Goal: Transaction & Acquisition: Download file/media

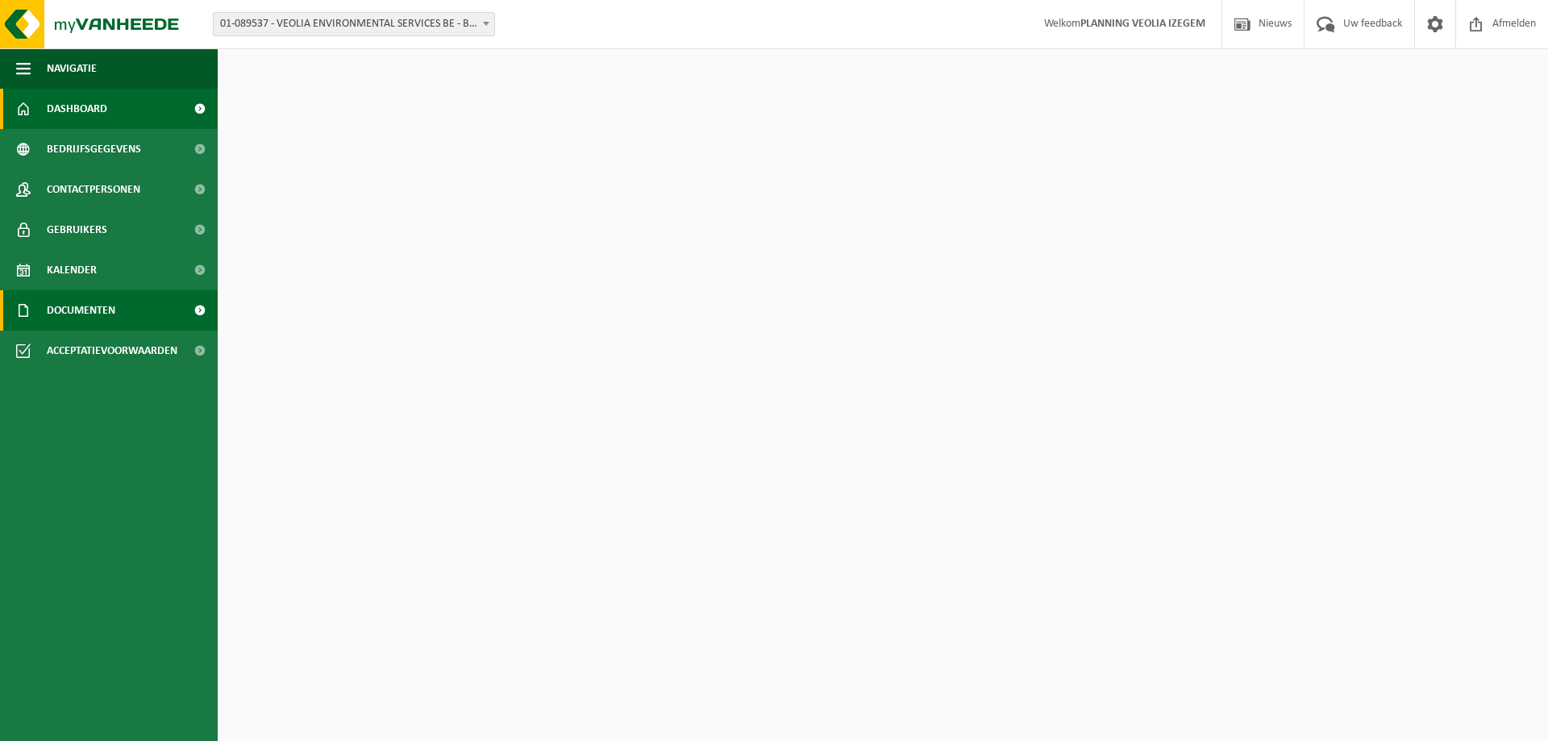
click at [77, 306] on span "Documenten" at bounding box center [81, 310] width 69 height 40
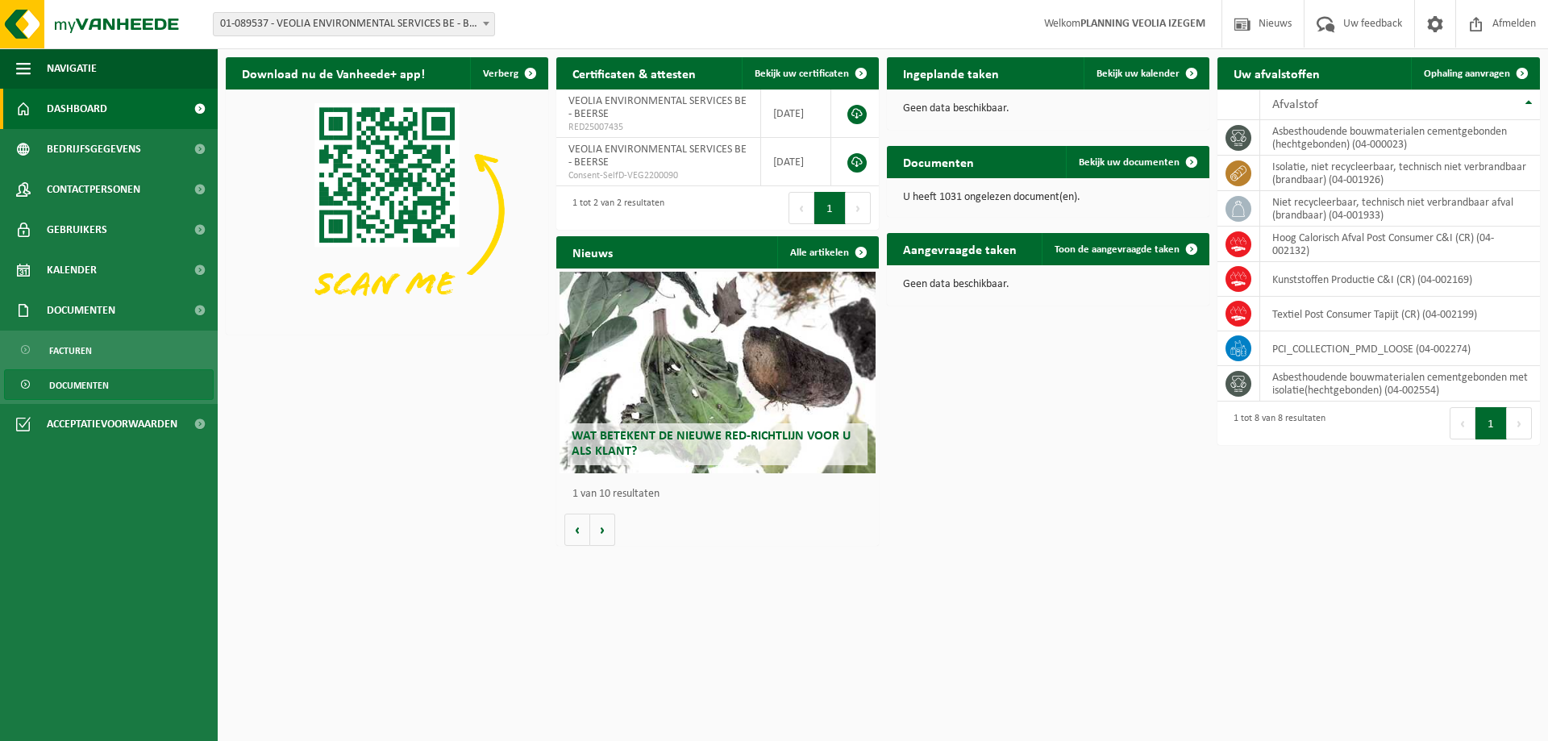
click at [79, 389] on span "Documenten" at bounding box center [79, 385] width 60 height 31
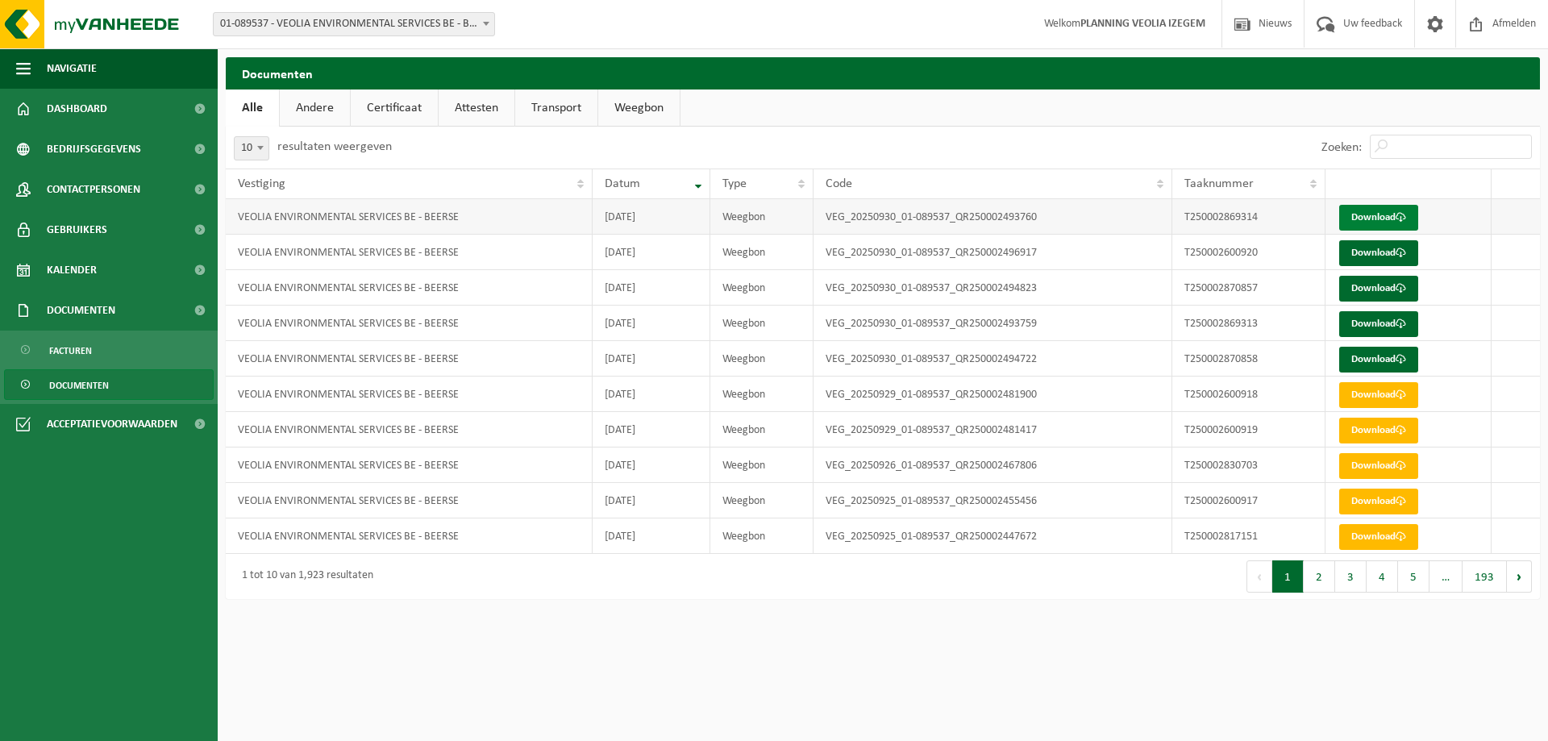
click at [1360, 215] on link "Download" at bounding box center [1378, 218] width 79 height 26
click at [1377, 252] on link "Download" at bounding box center [1378, 253] width 79 height 26
click at [1399, 287] on span at bounding box center [1401, 288] width 10 height 10
click at [1359, 361] on link "Download" at bounding box center [1378, 360] width 79 height 26
click at [1389, 356] on link "Download" at bounding box center [1378, 360] width 79 height 26
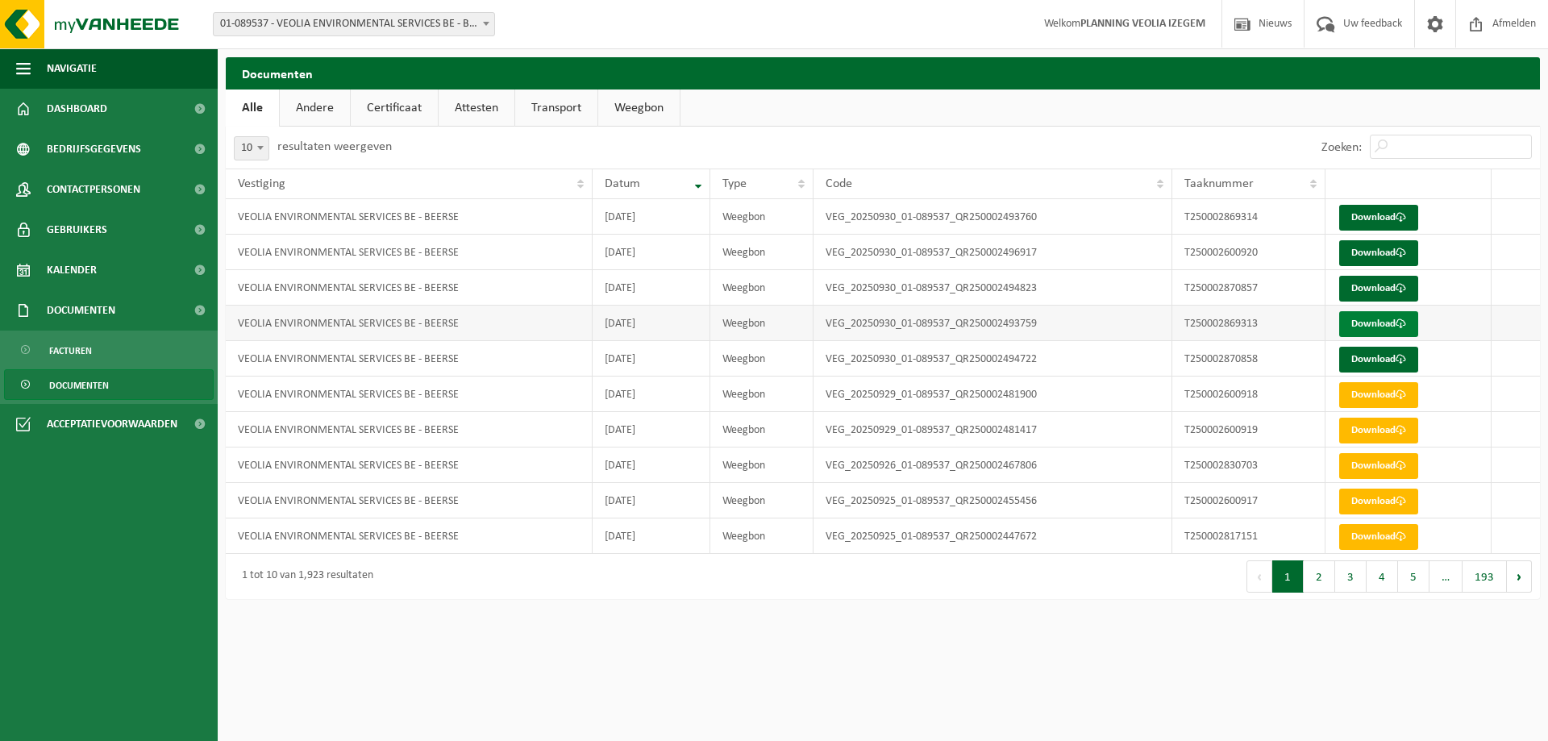
click at [1377, 316] on link "Download" at bounding box center [1378, 324] width 79 height 26
